Goal: Information Seeking & Learning: Learn about a topic

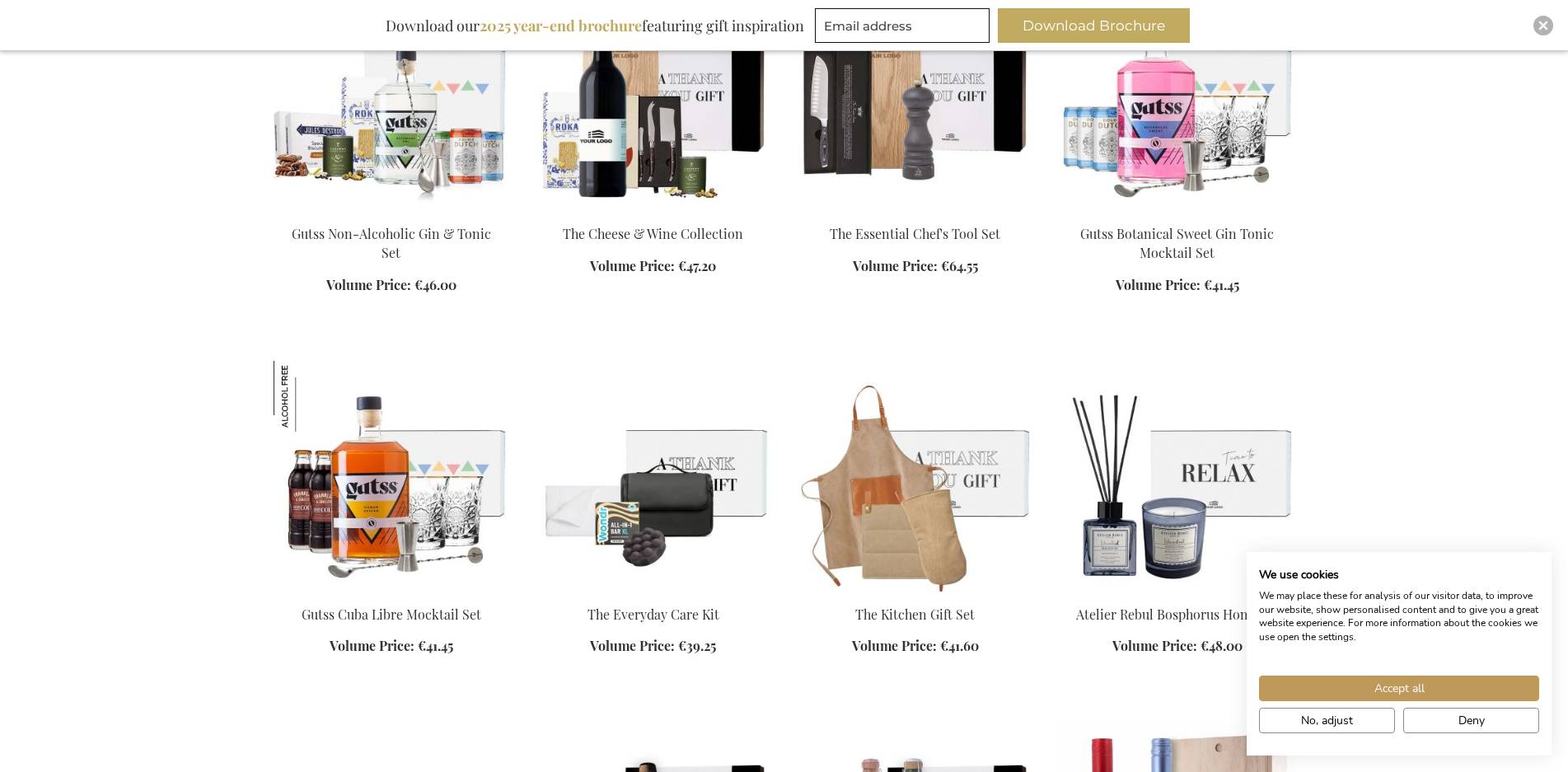
scroll to position [1482, 0]
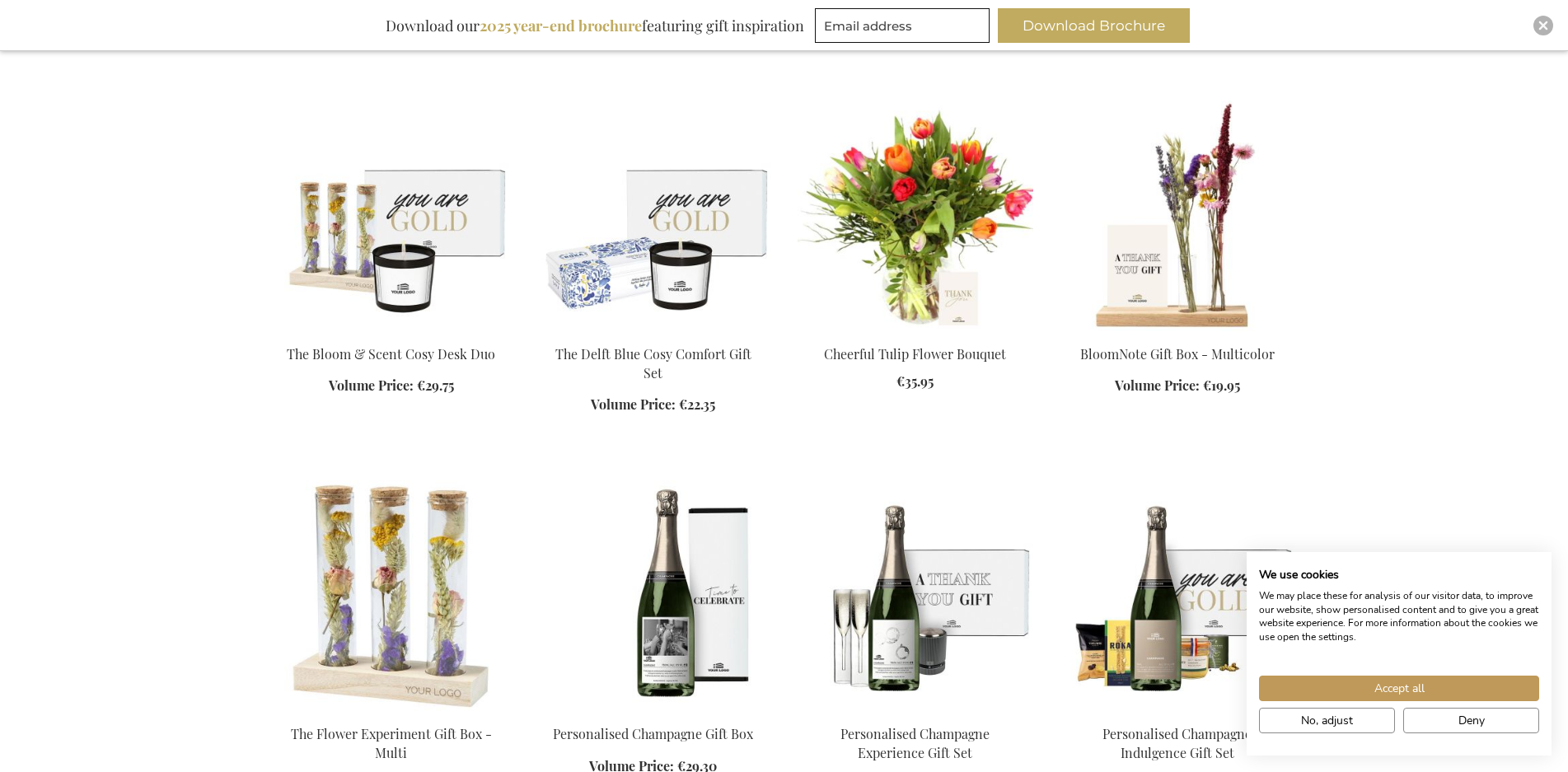
scroll to position [2553, 0]
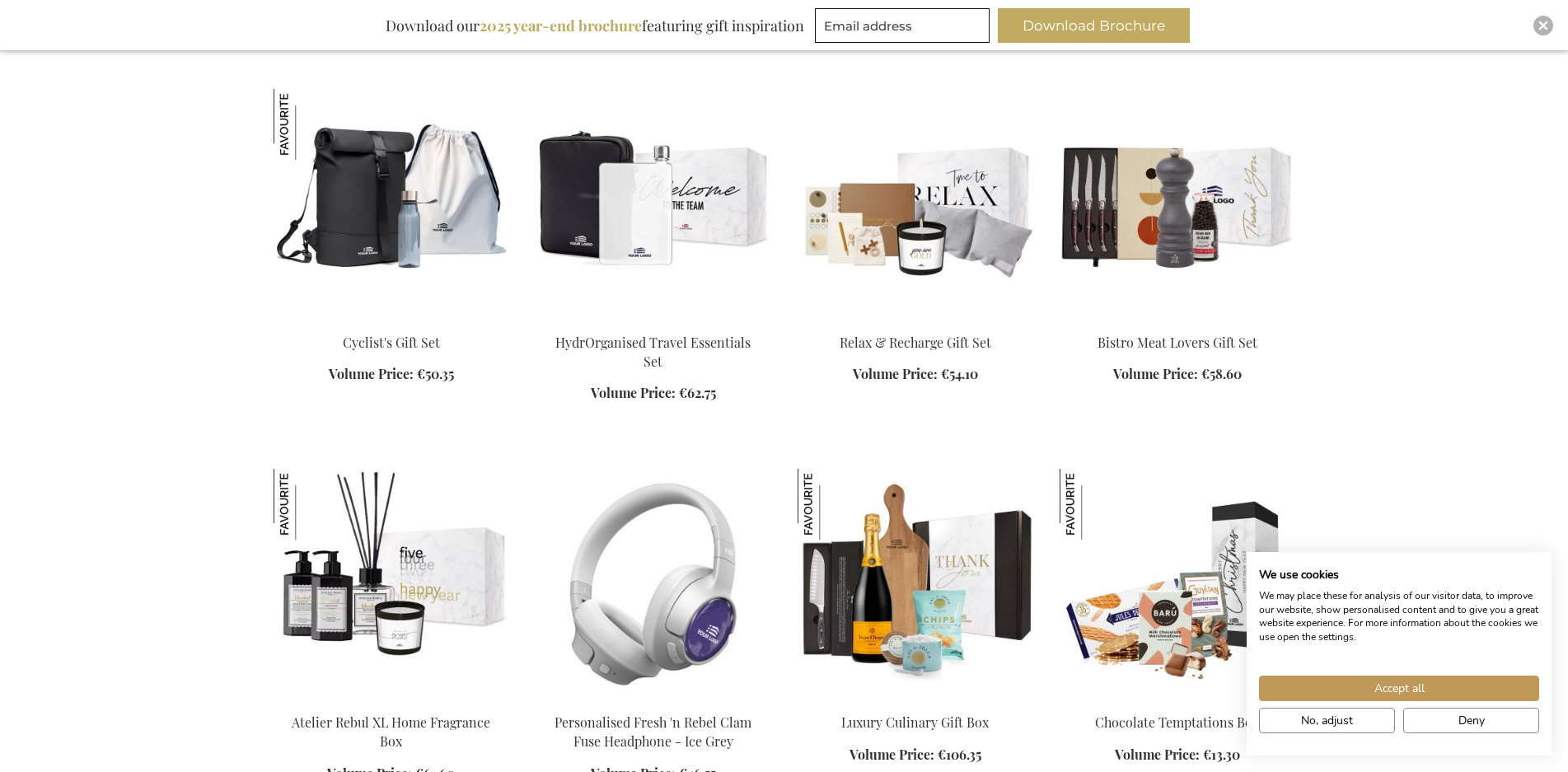
scroll to position [4777, 0]
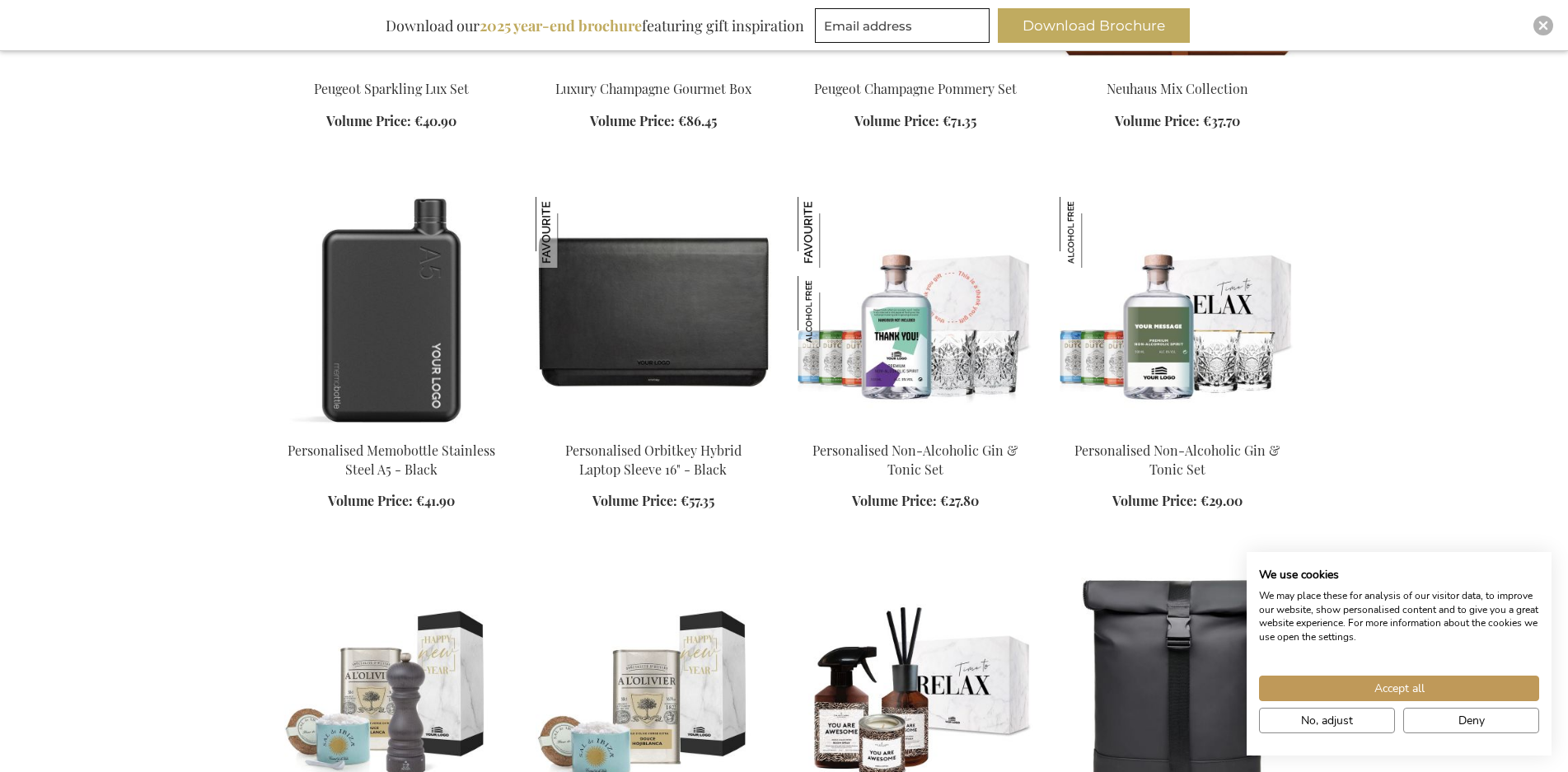
scroll to position [6178, 0]
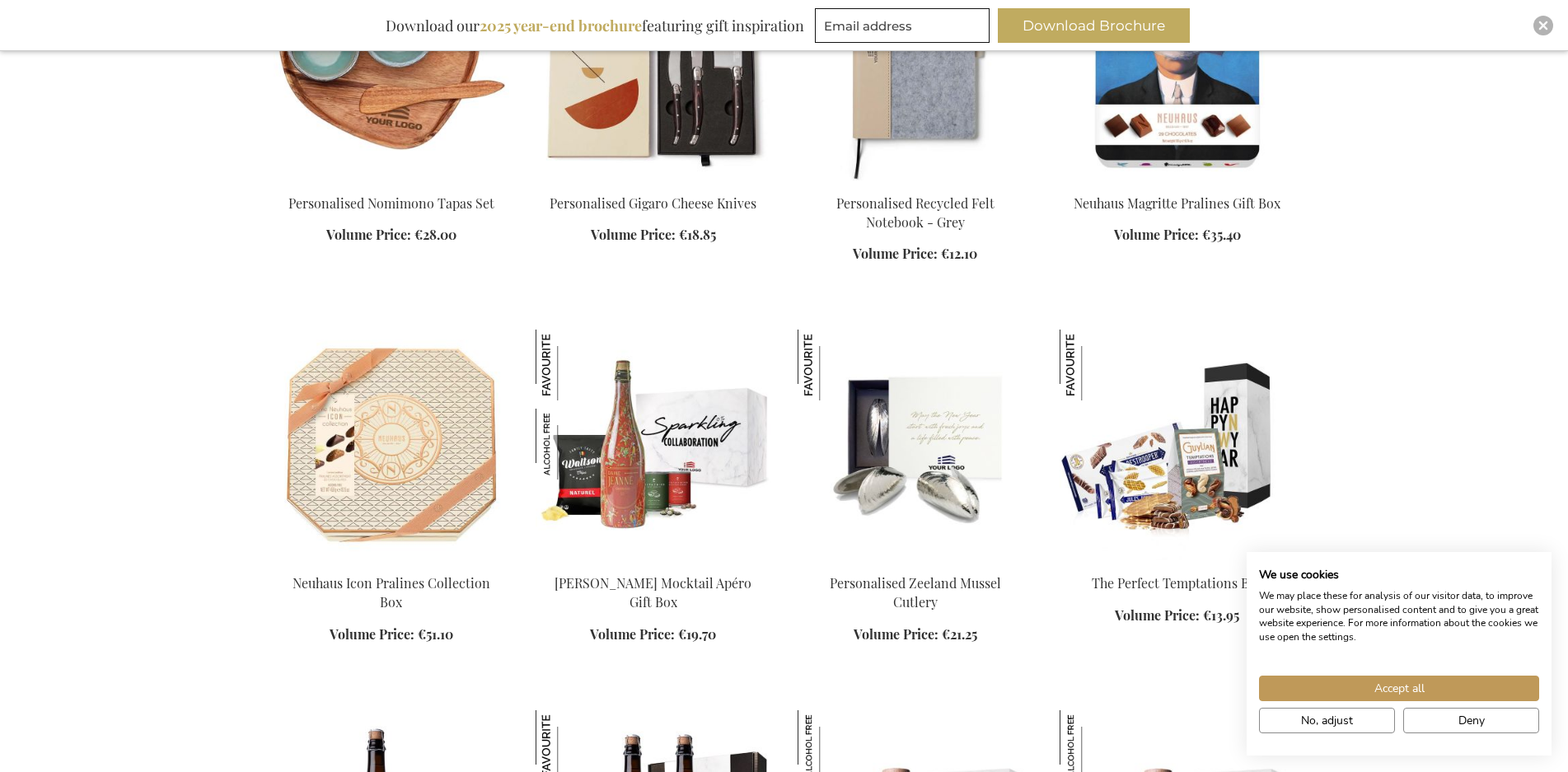
scroll to position [7165, 0]
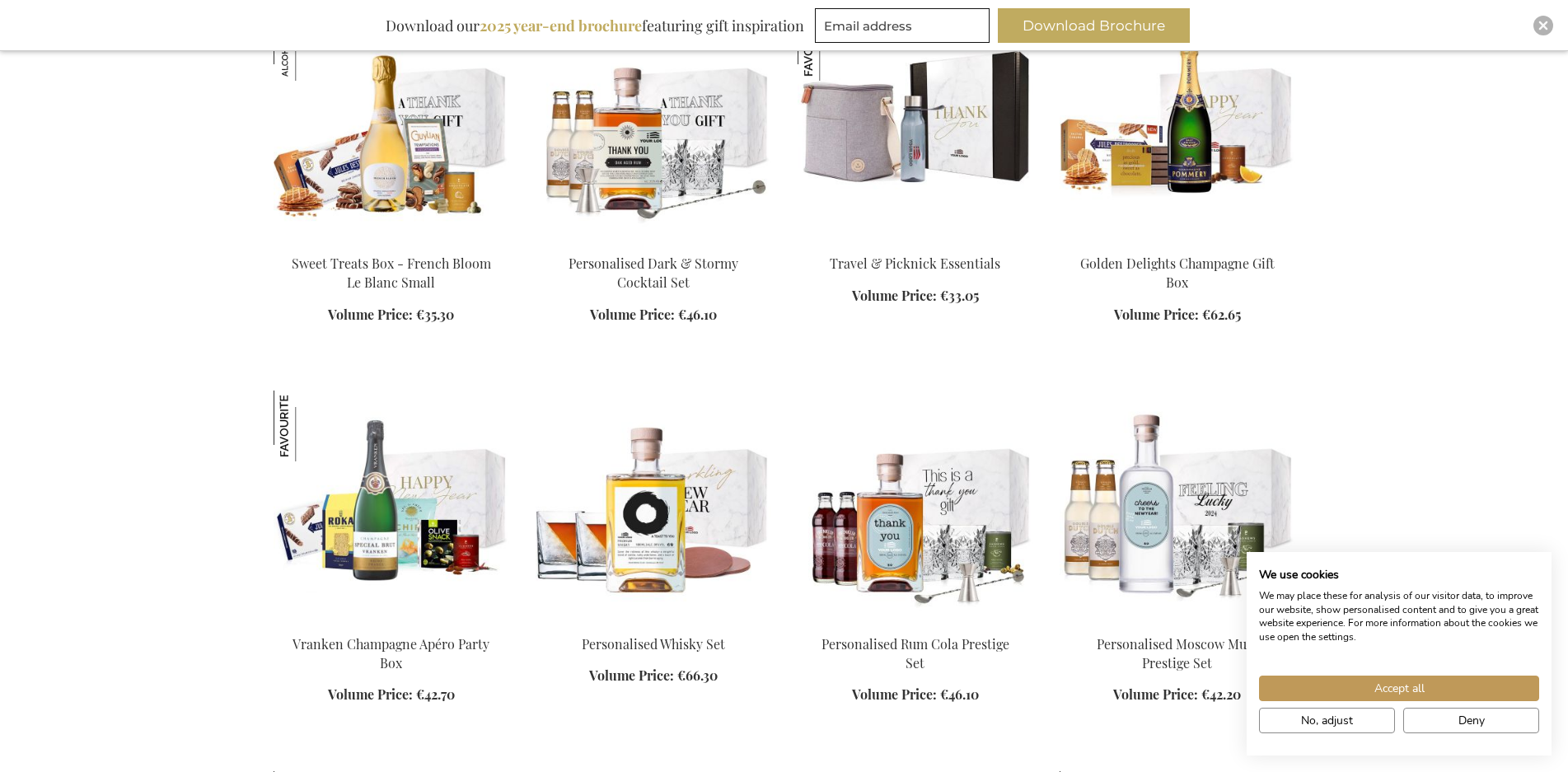
scroll to position [8402, 0]
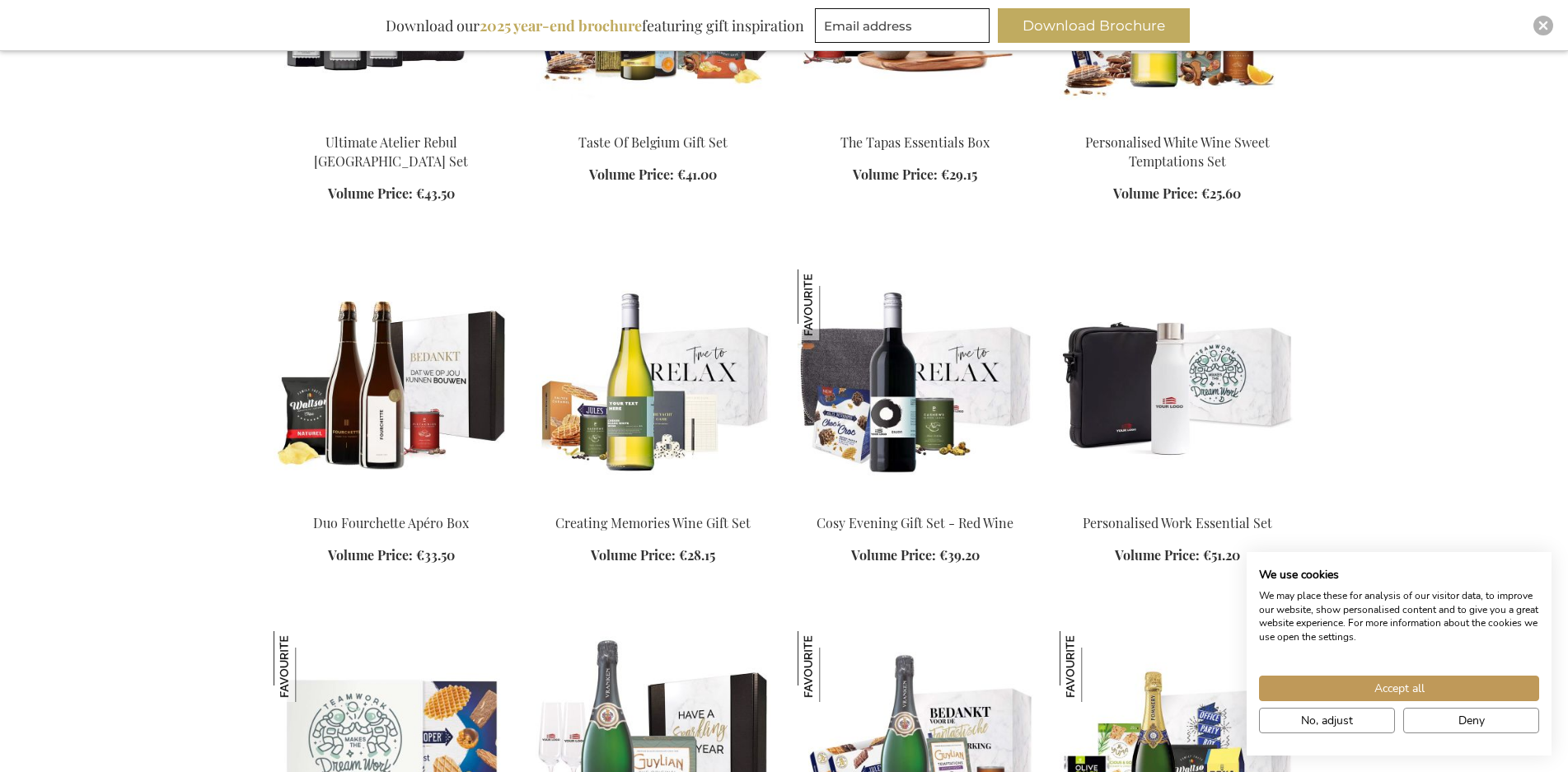
scroll to position [9884, 0]
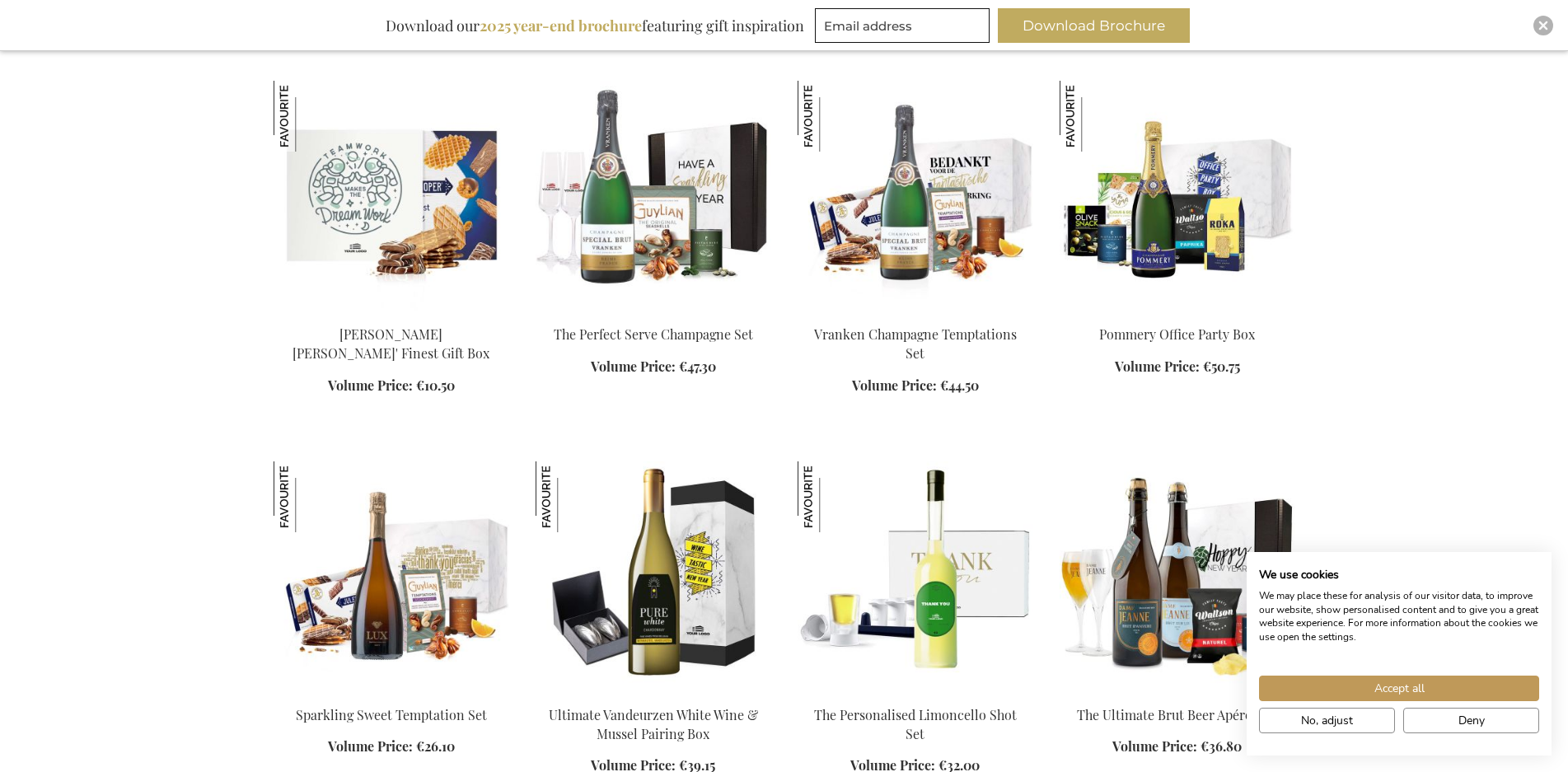
scroll to position [10625, 0]
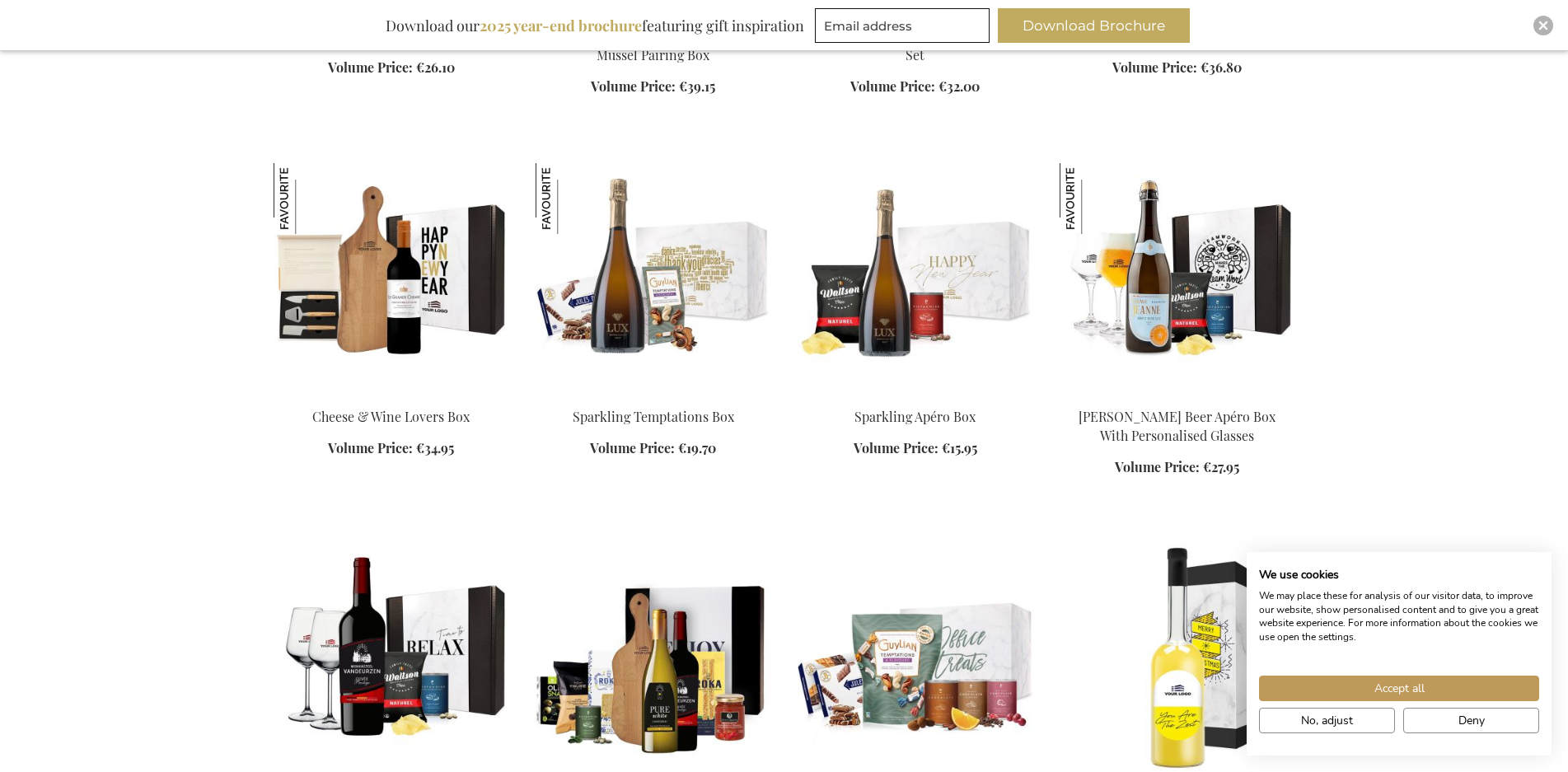
scroll to position [11119, 0]
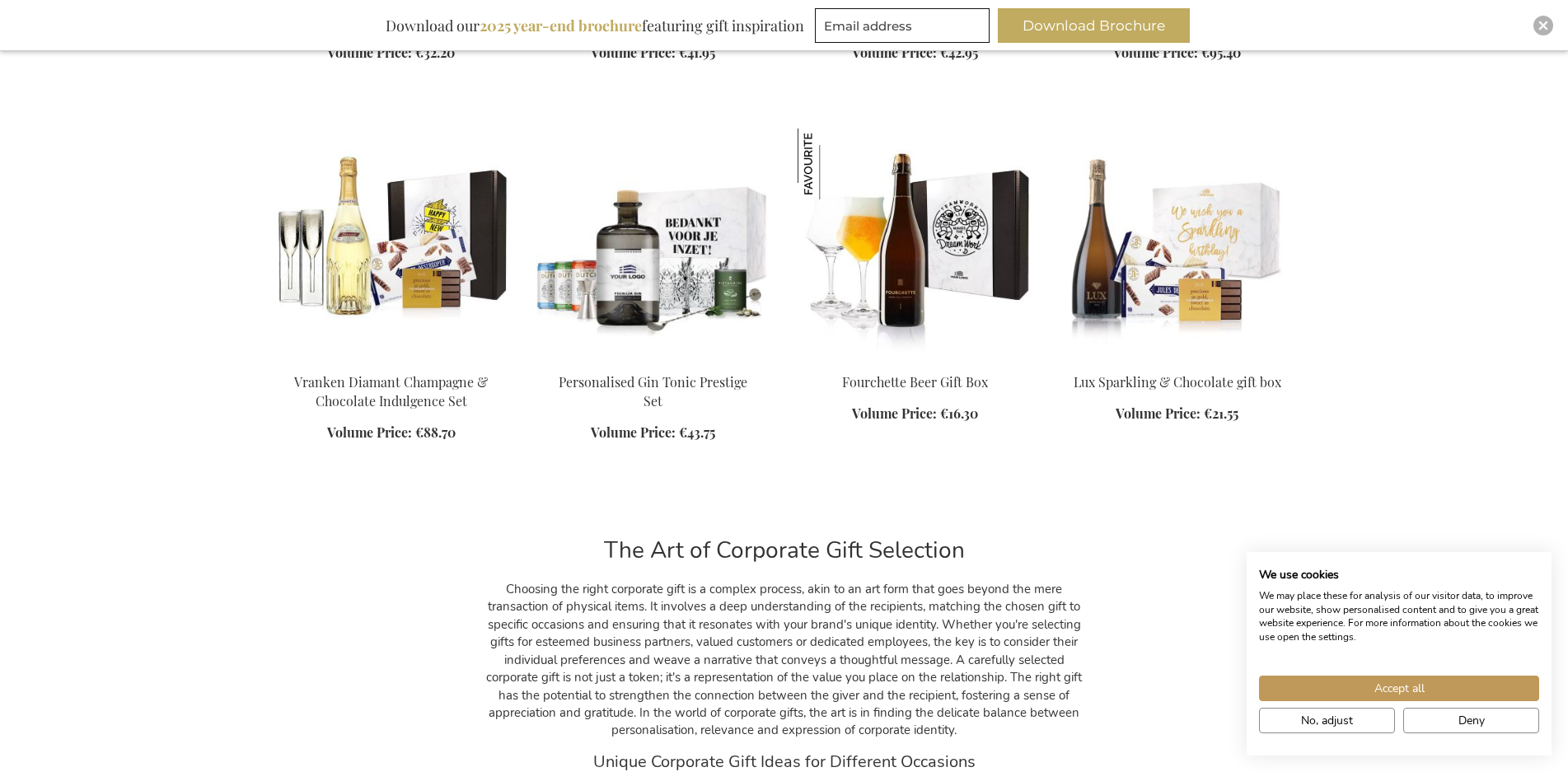
scroll to position [13096, 0]
